Goal: Information Seeking & Learning: Learn about a topic

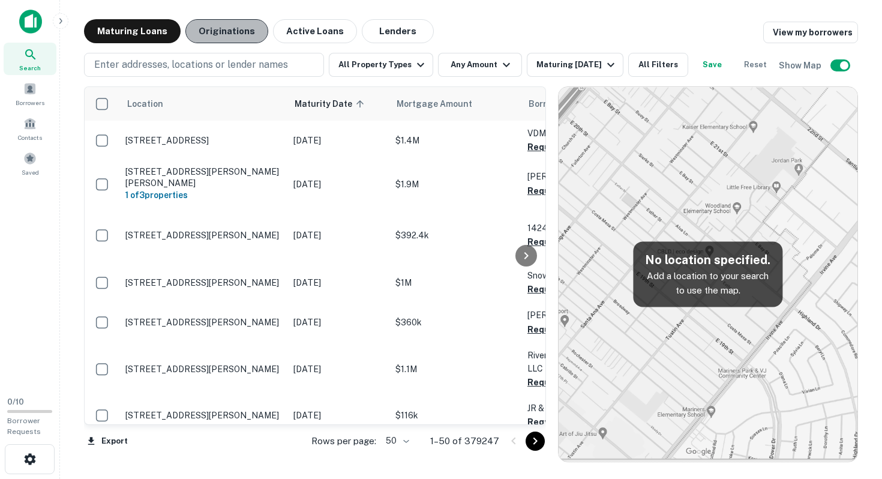
click at [225, 31] on button "Originations" at bounding box center [226, 31] width 83 height 24
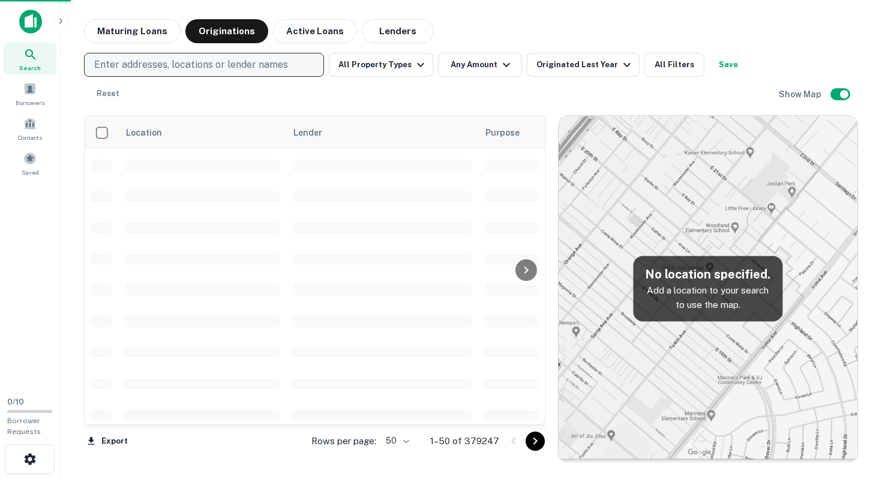
click at [212, 62] on p "Enter addresses, locations or lender names" at bounding box center [191, 65] width 194 height 14
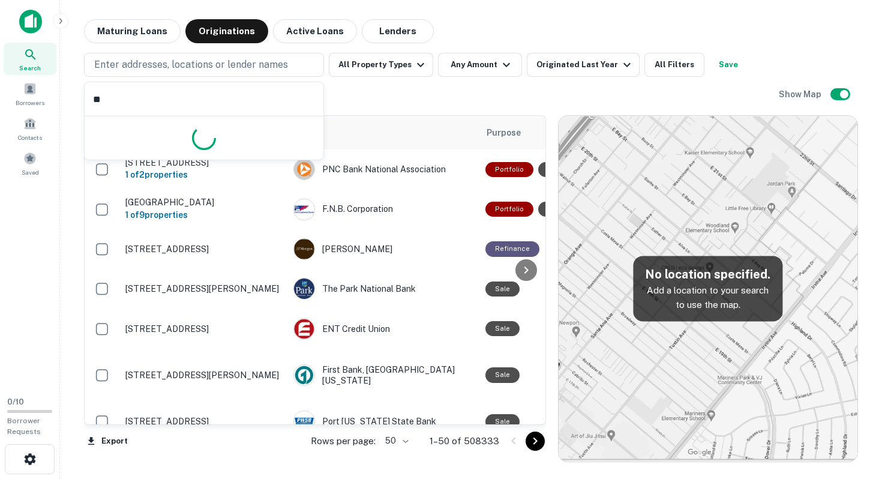
type input "*"
type input "******"
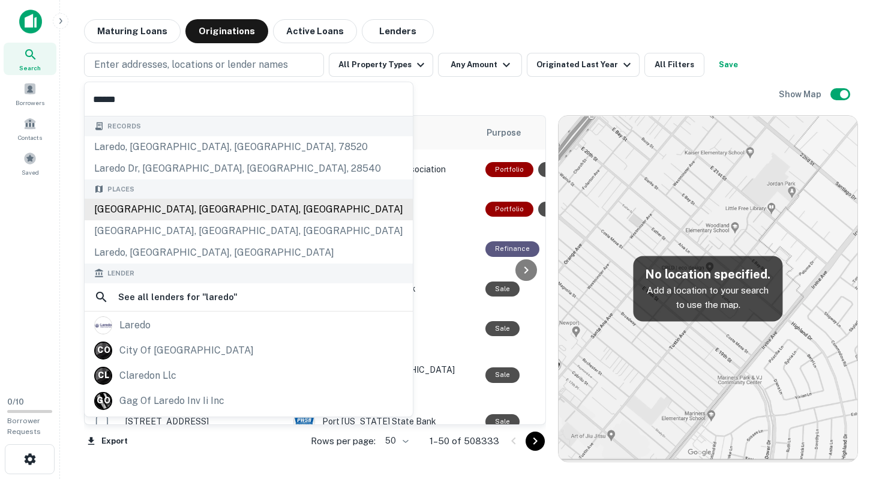
click at [166, 210] on div "[GEOGRAPHIC_DATA], [GEOGRAPHIC_DATA], [GEOGRAPHIC_DATA]" at bounding box center [249, 210] width 328 height 22
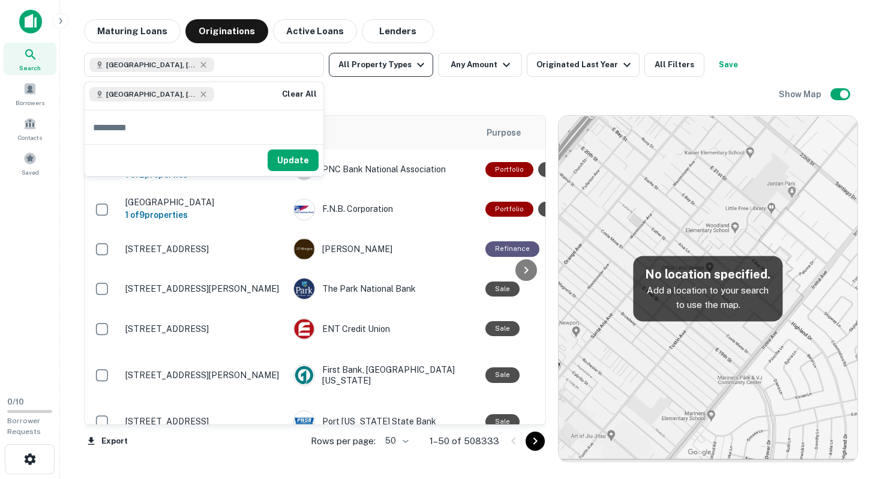
click at [379, 68] on button "All Property Types" at bounding box center [381, 65] width 104 height 24
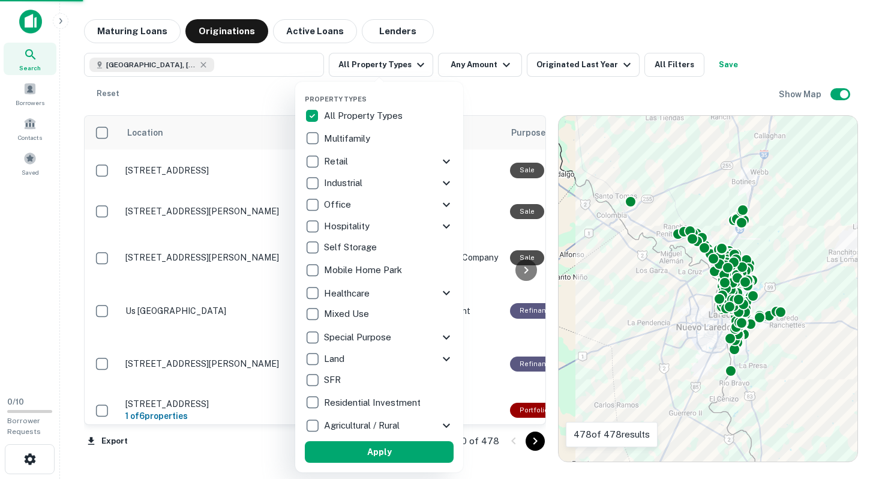
click at [350, 188] on p "Industrial" at bounding box center [344, 183] width 41 height 14
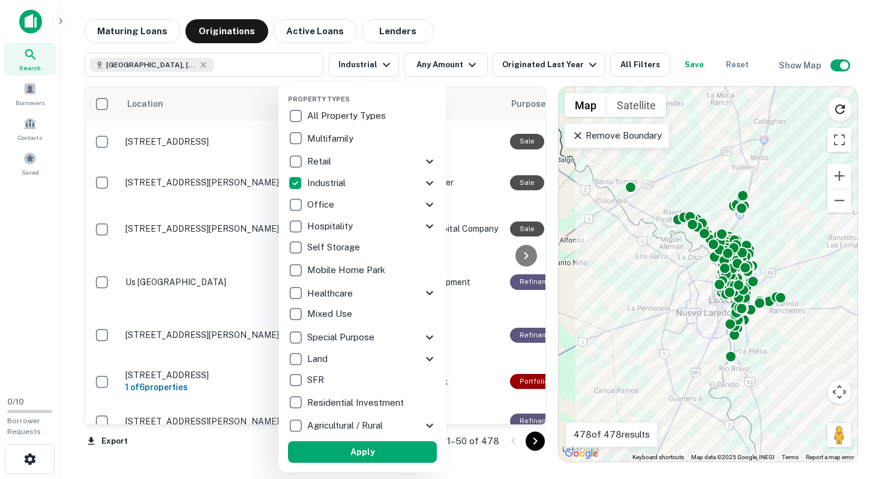
click at [356, 452] on button "Apply" at bounding box center [362, 452] width 149 height 22
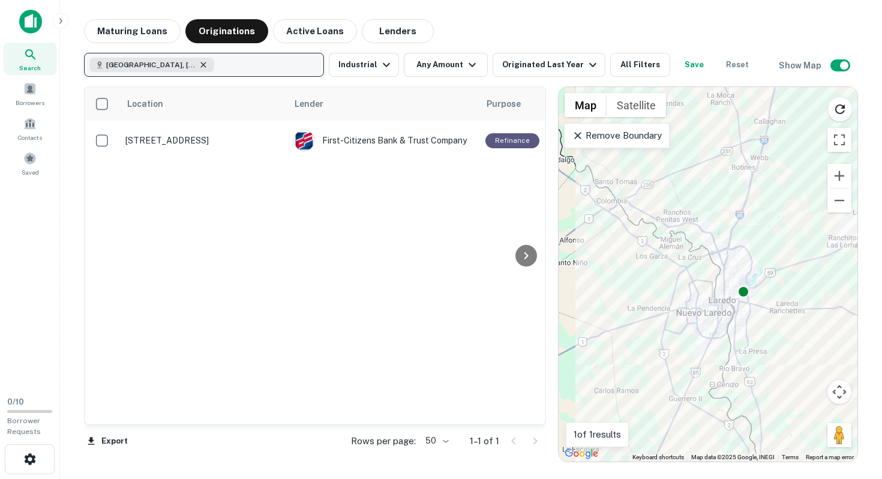
click at [199, 64] on icon "button" at bounding box center [204, 65] width 10 height 10
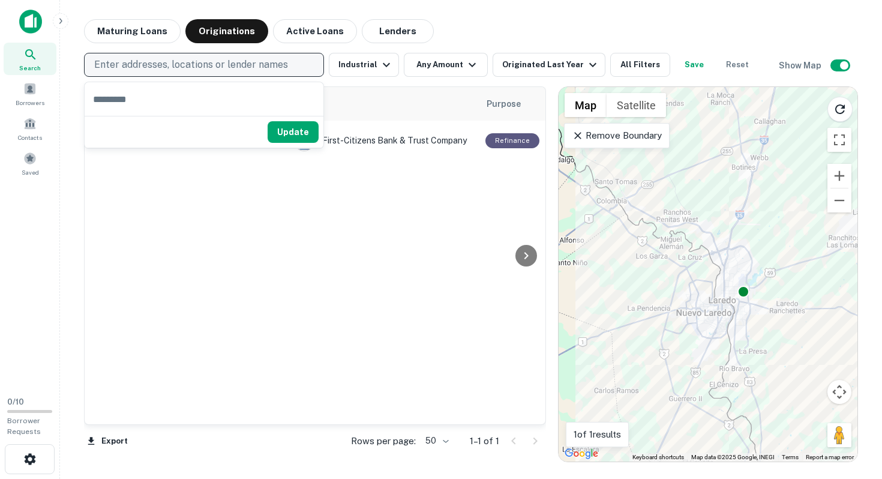
click at [176, 64] on p "Enter addresses, locations or lender names" at bounding box center [191, 65] width 194 height 14
type input "*****"
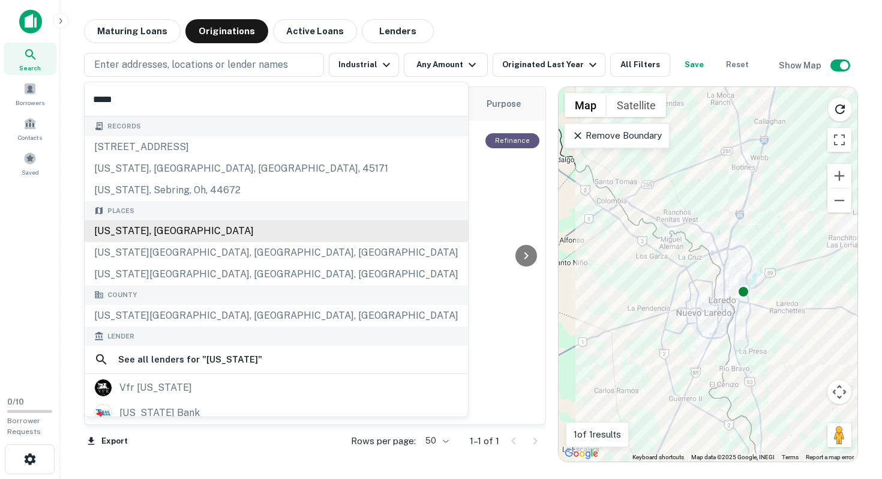
click at [149, 231] on div "[US_STATE], [GEOGRAPHIC_DATA]" at bounding box center [276, 231] width 383 height 22
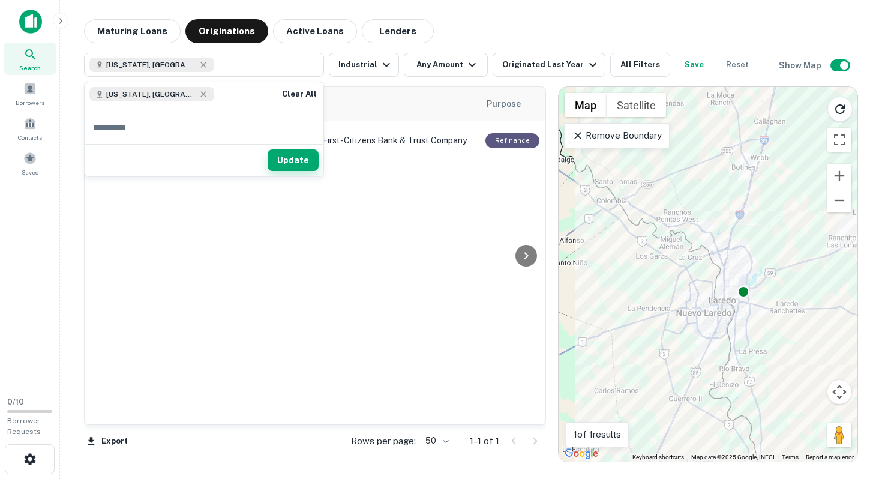
click at [301, 162] on button "Update" at bounding box center [293, 160] width 51 height 22
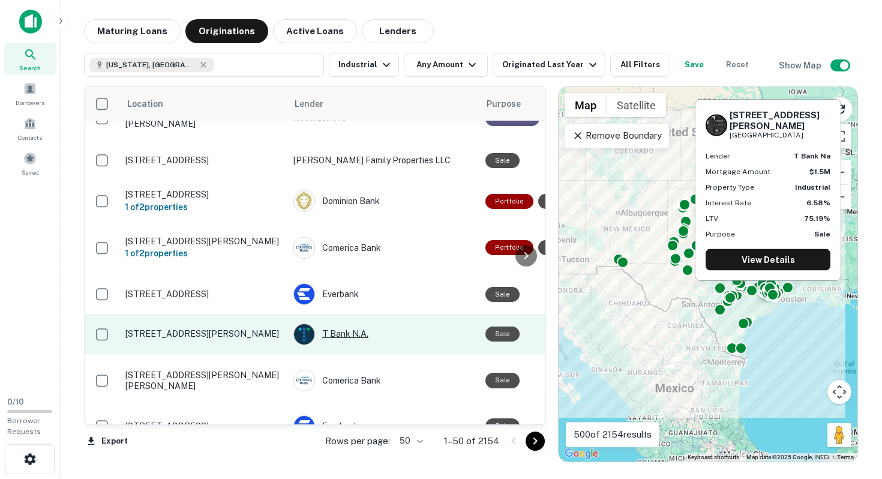
scroll to position [411, 0]
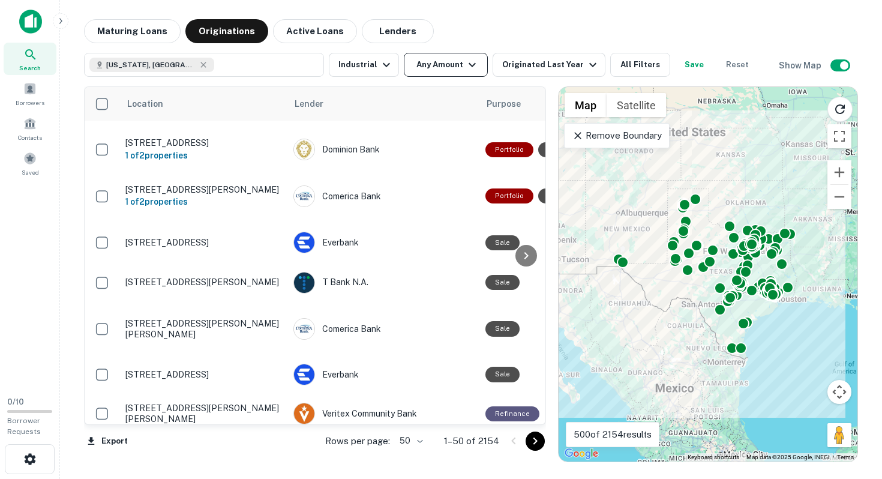
click at [472, 68] on icon "button" at bounding box center [472, 65] width 14 height 14
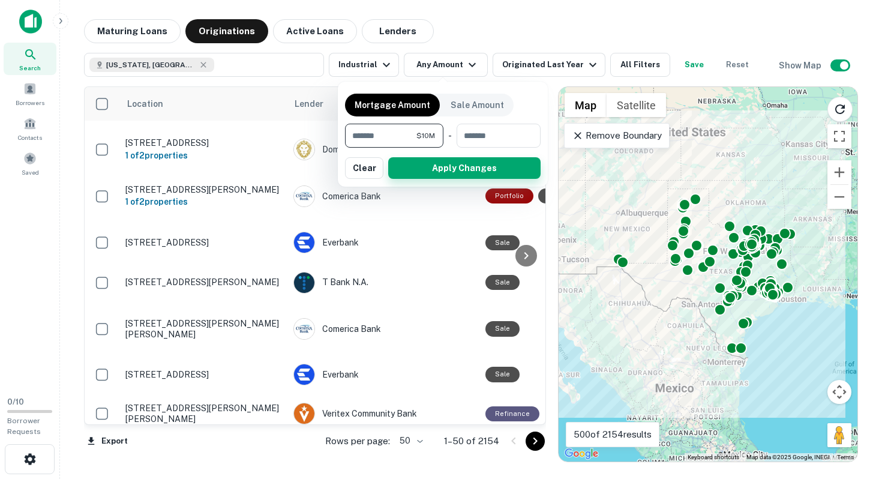
type input "********"
click at [452, 163] on button "Apply Changes" at bounding box center [464, 168] width 152 height 22
